Goal: Task Accomplishment & Management: Use online tool/utility

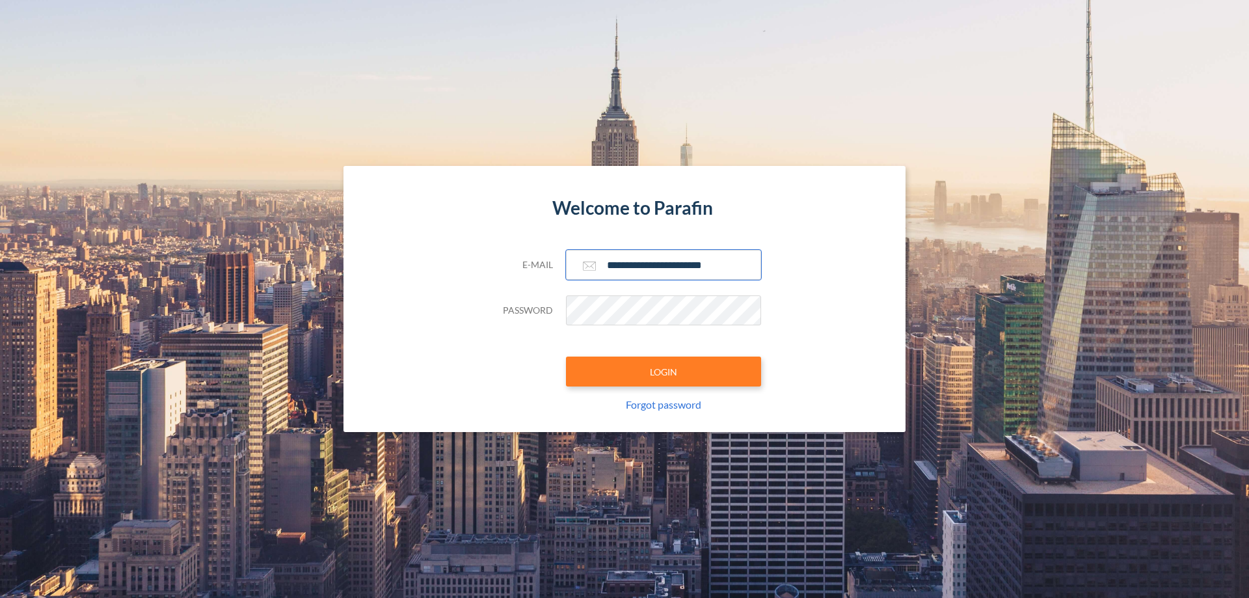
type input "**********"
click at [663, 371] on button "LOGIN" at bounding box center [663, 371] width 195 height 30
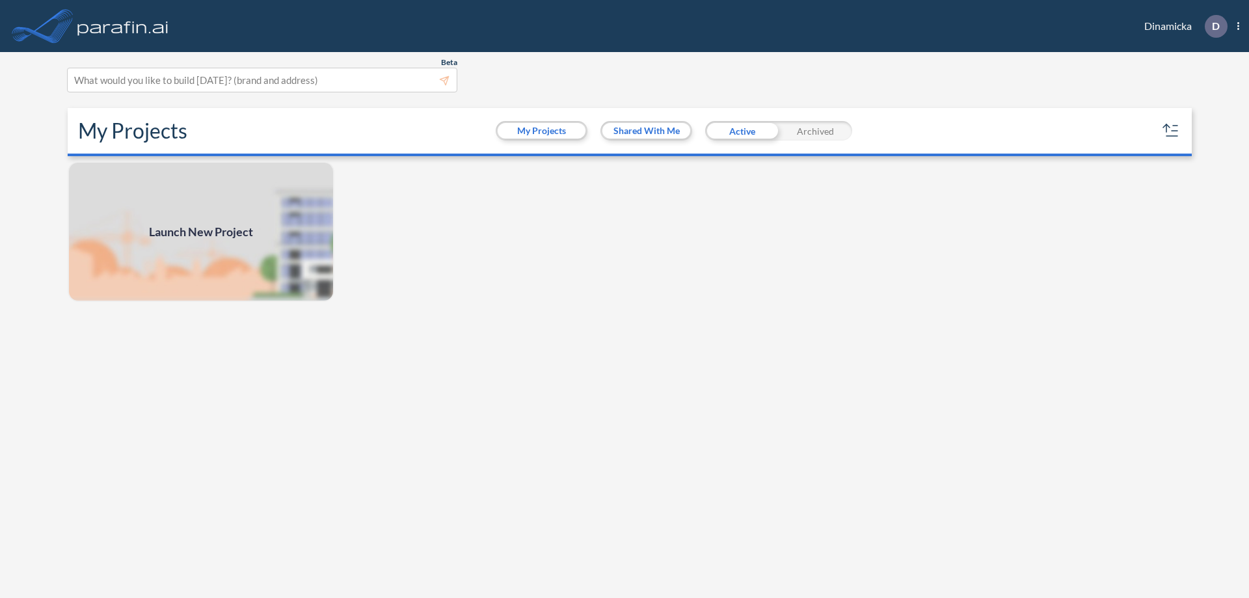
scroll to position [3, 0]
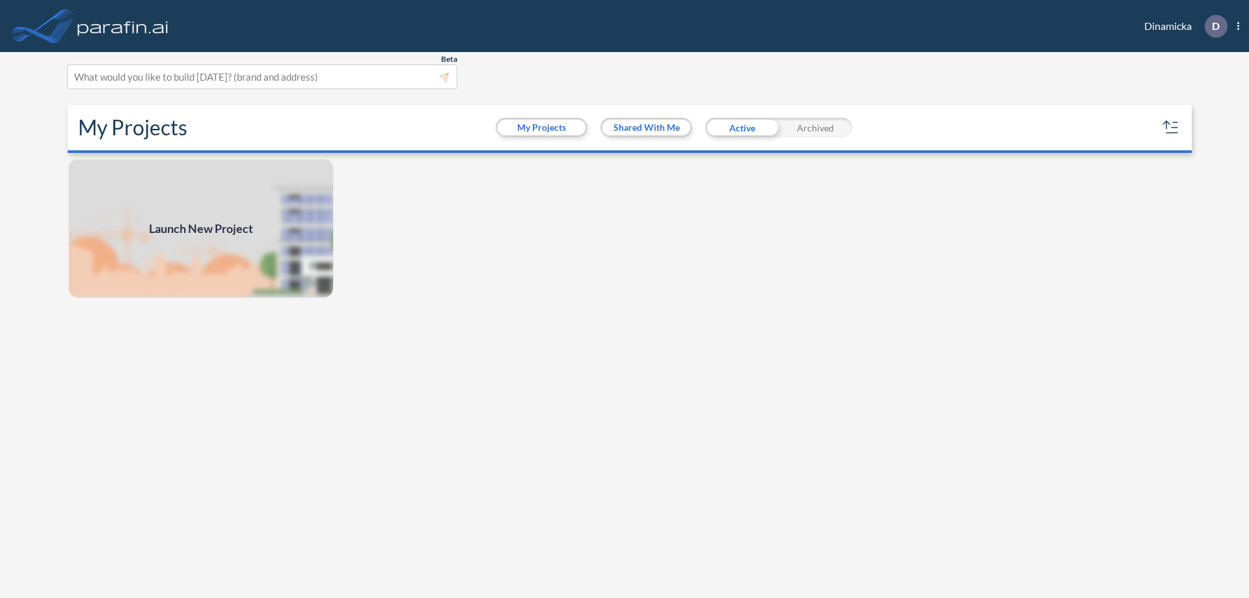
click at [201, 228] on span "Launch New Project" at bounding box center [201, 229] width 104 height 18
